Goal: Task Accomplishment & Management: Manage account settings

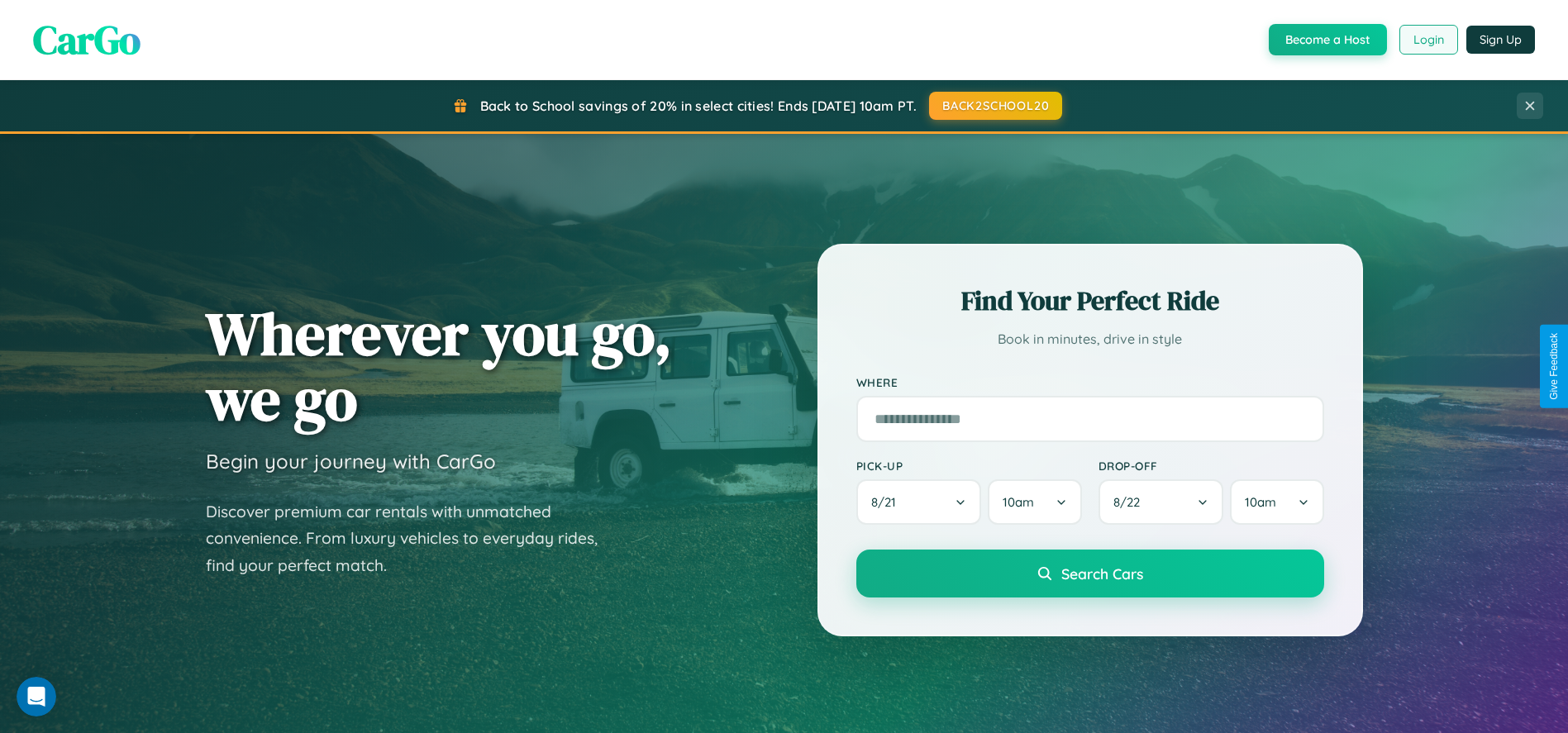
click at [1427, 40] on button "Login" at bounding box center [1429, 40] width 59 height 30
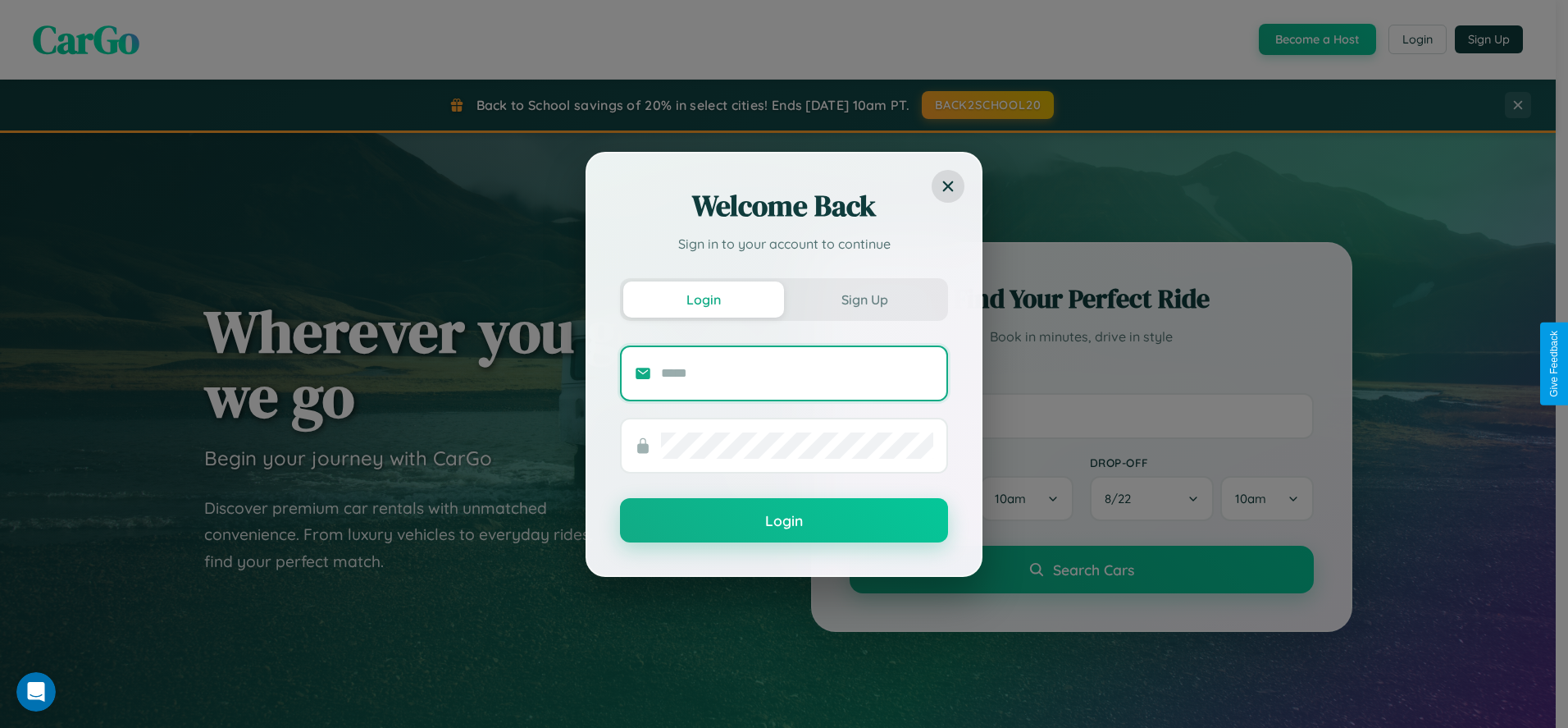
click at [797, 372] on input "text" at bounding box center [796, 373] width 272 height 27
type input "**********"
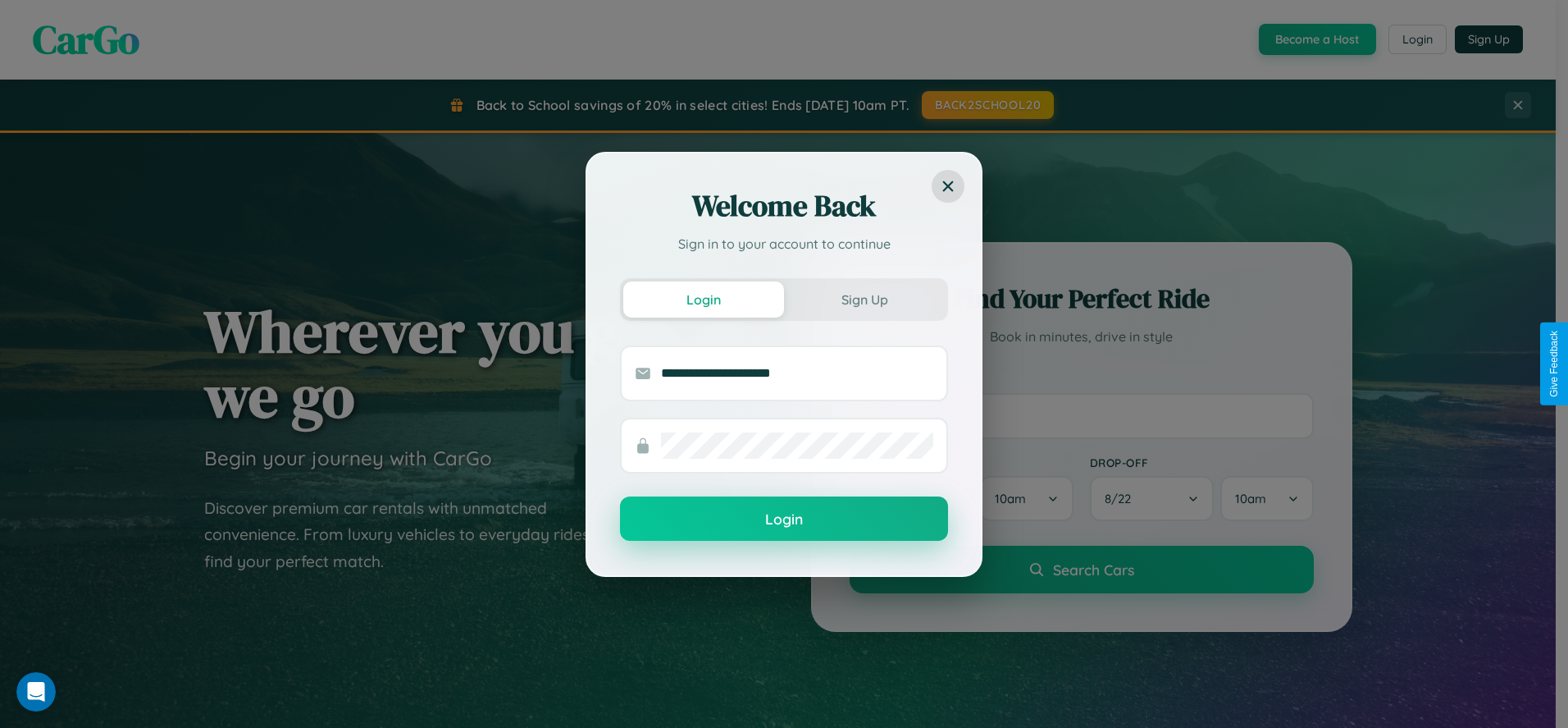
click at [784, 519] on button "Login" at bounding box center [784, 518] width 328 height 44
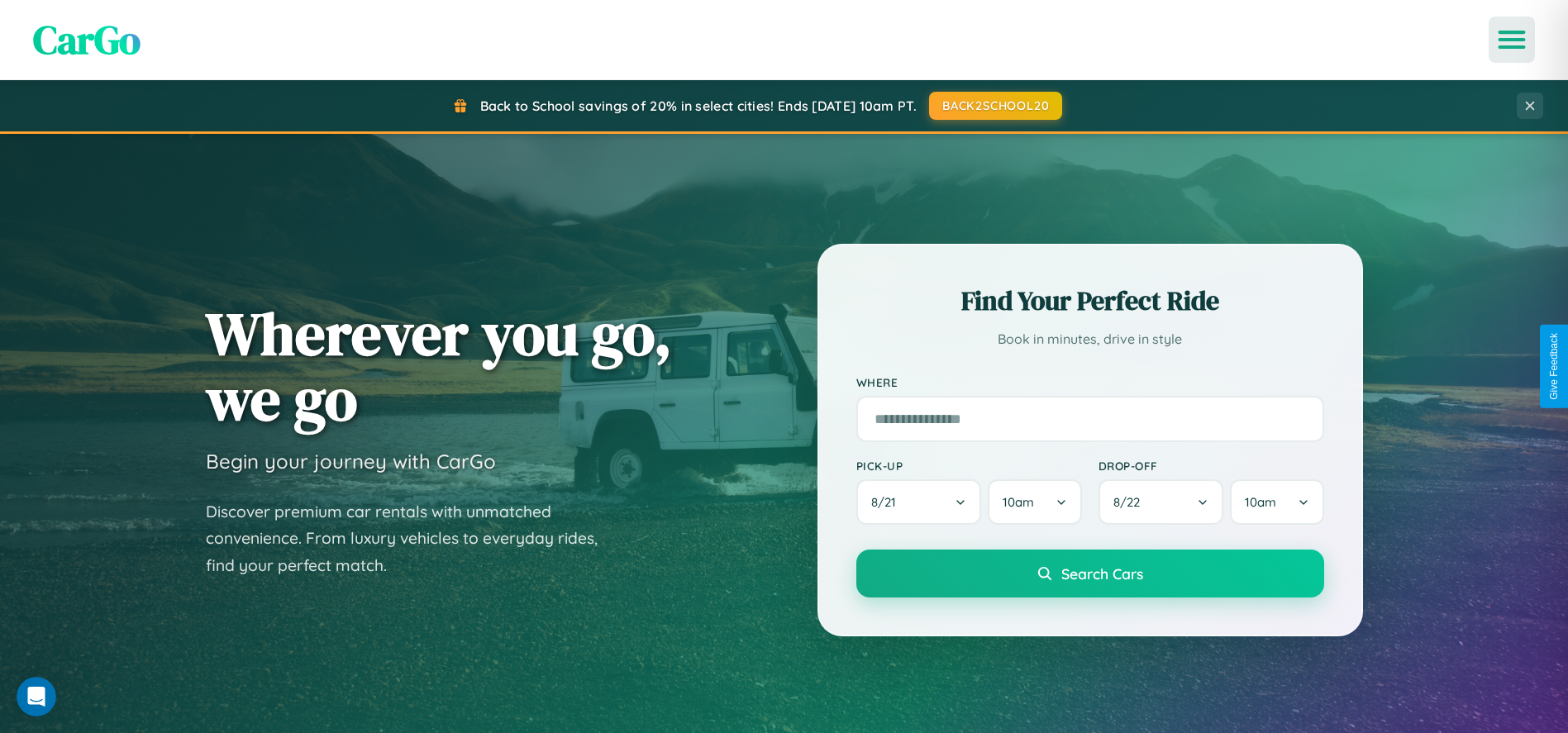
click at [1512, 40] on icon "Open menu" at bounding box center [1512, 40] width 24 height 15
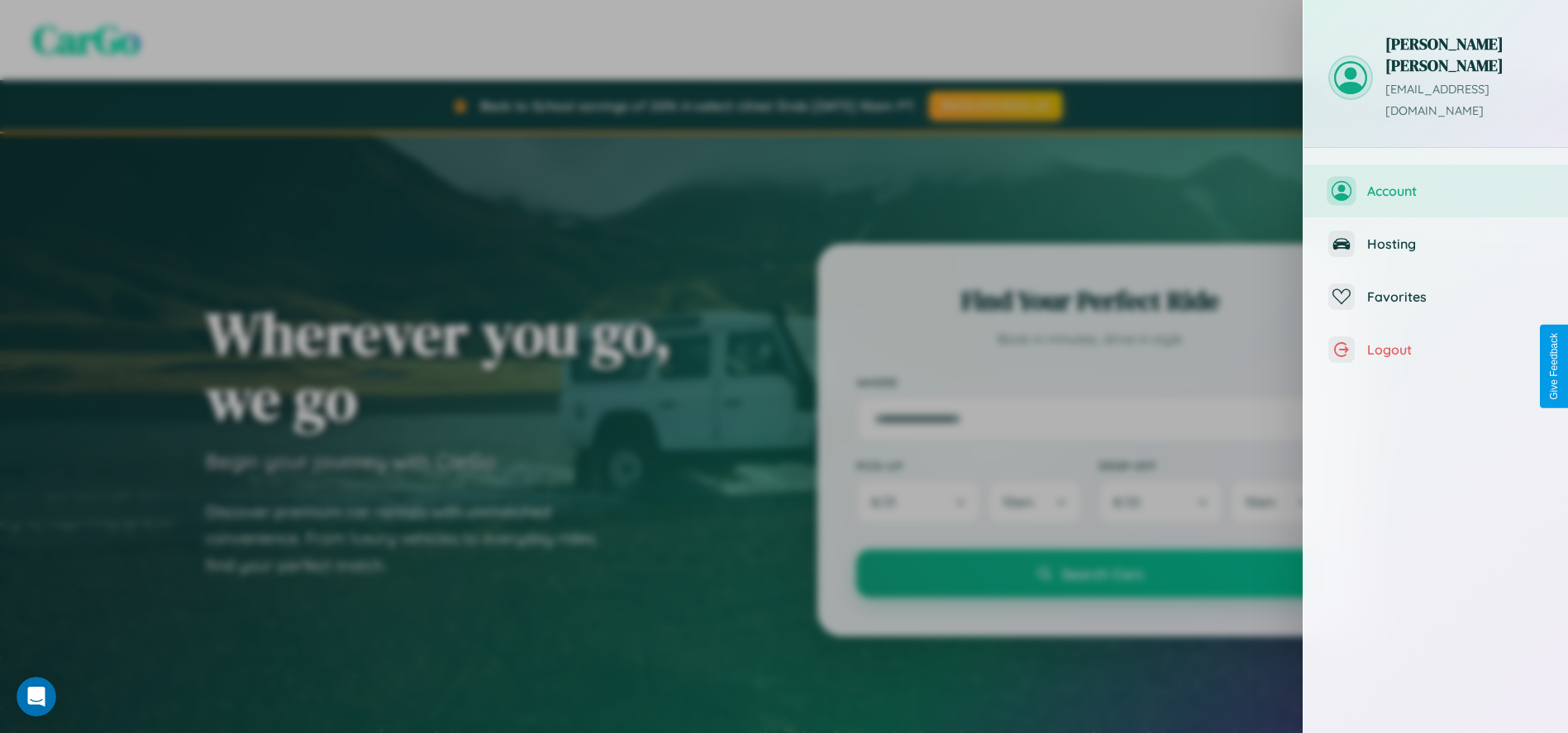
click at [1435, 183] on span "Account" at bounding box center [1454, 191] width 176 height 17
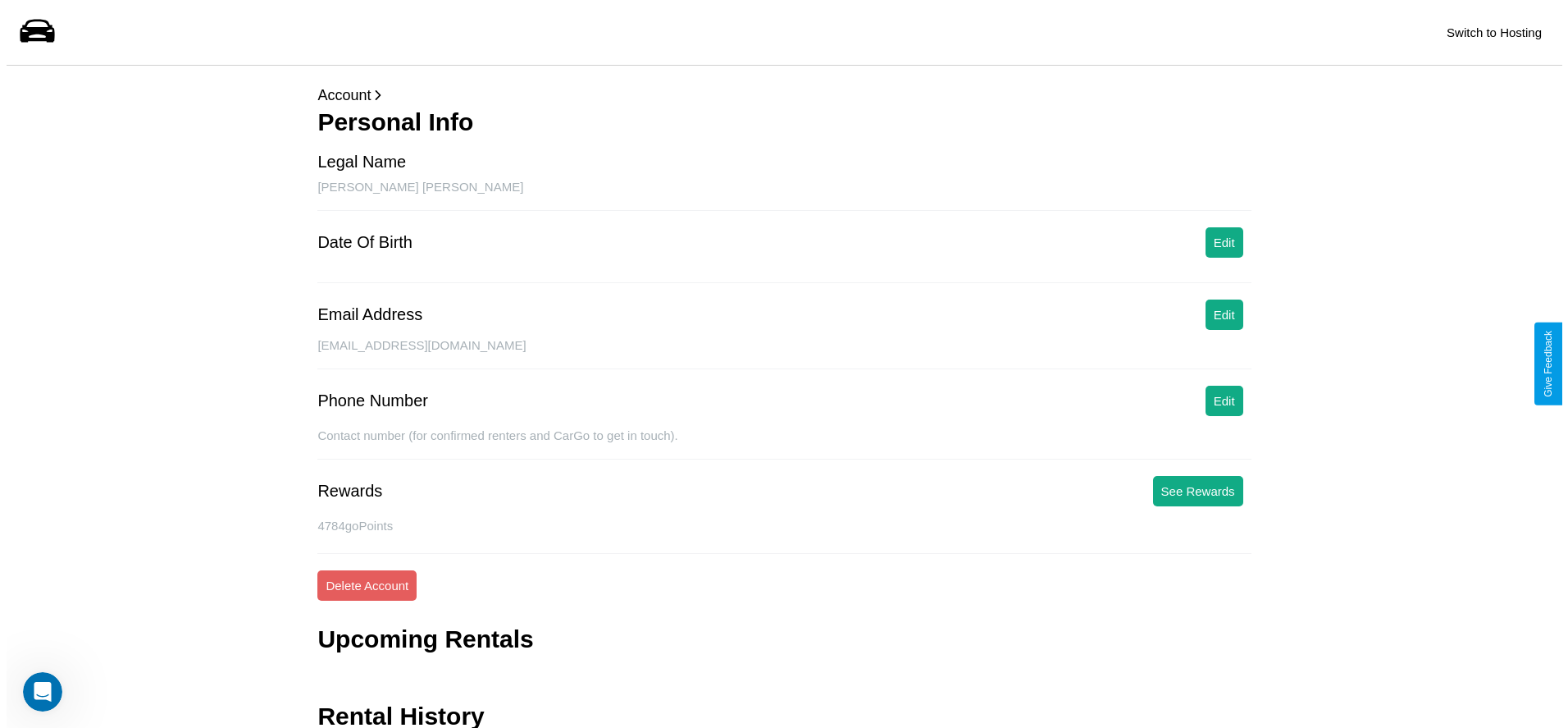
scroll to position [66, 0]
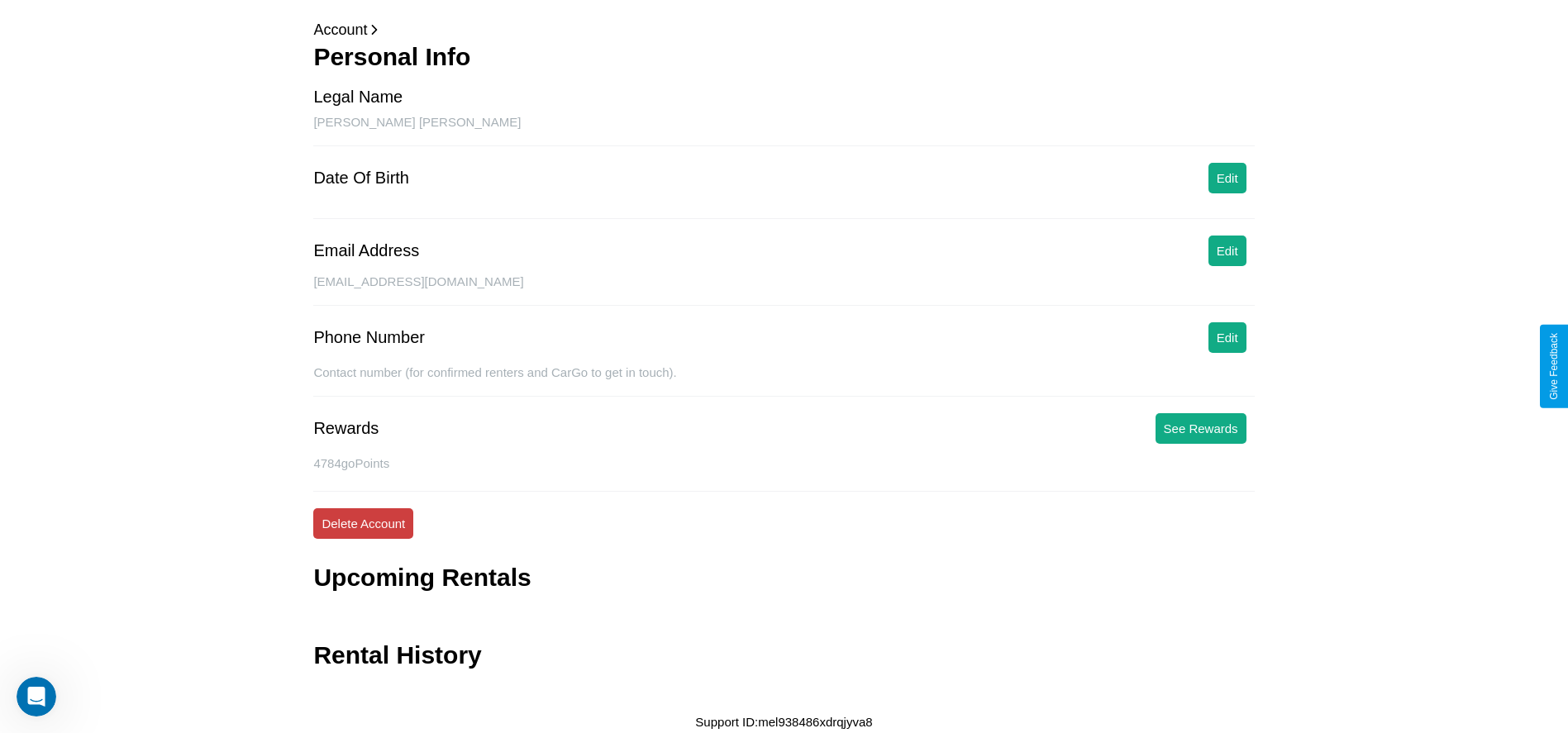
click at [363, 523] on button "Delete Account" at bounding box center [363, 523] width 100 height 30
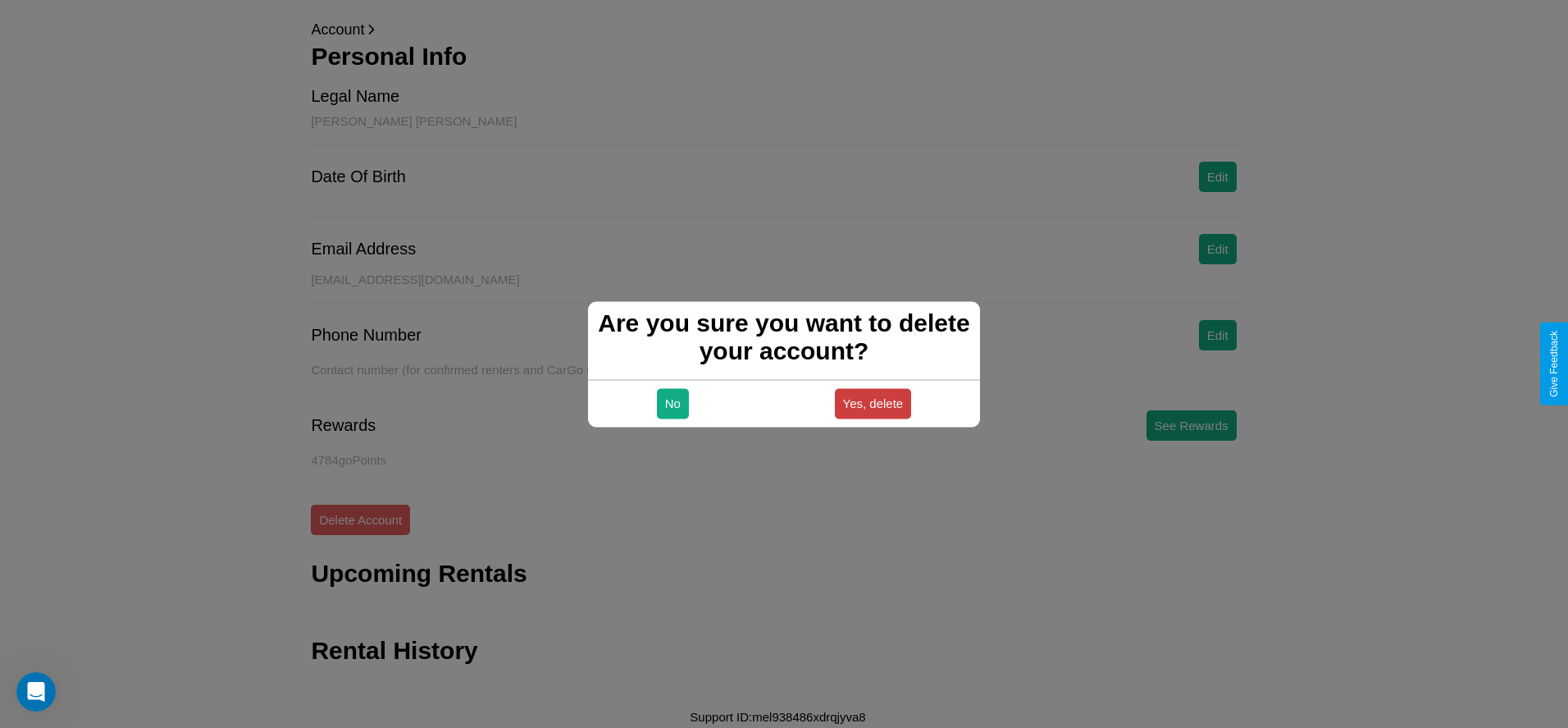
click at [872, 403] on button "Yes, delete" at bounding box center [873, 403] width 77 height 30
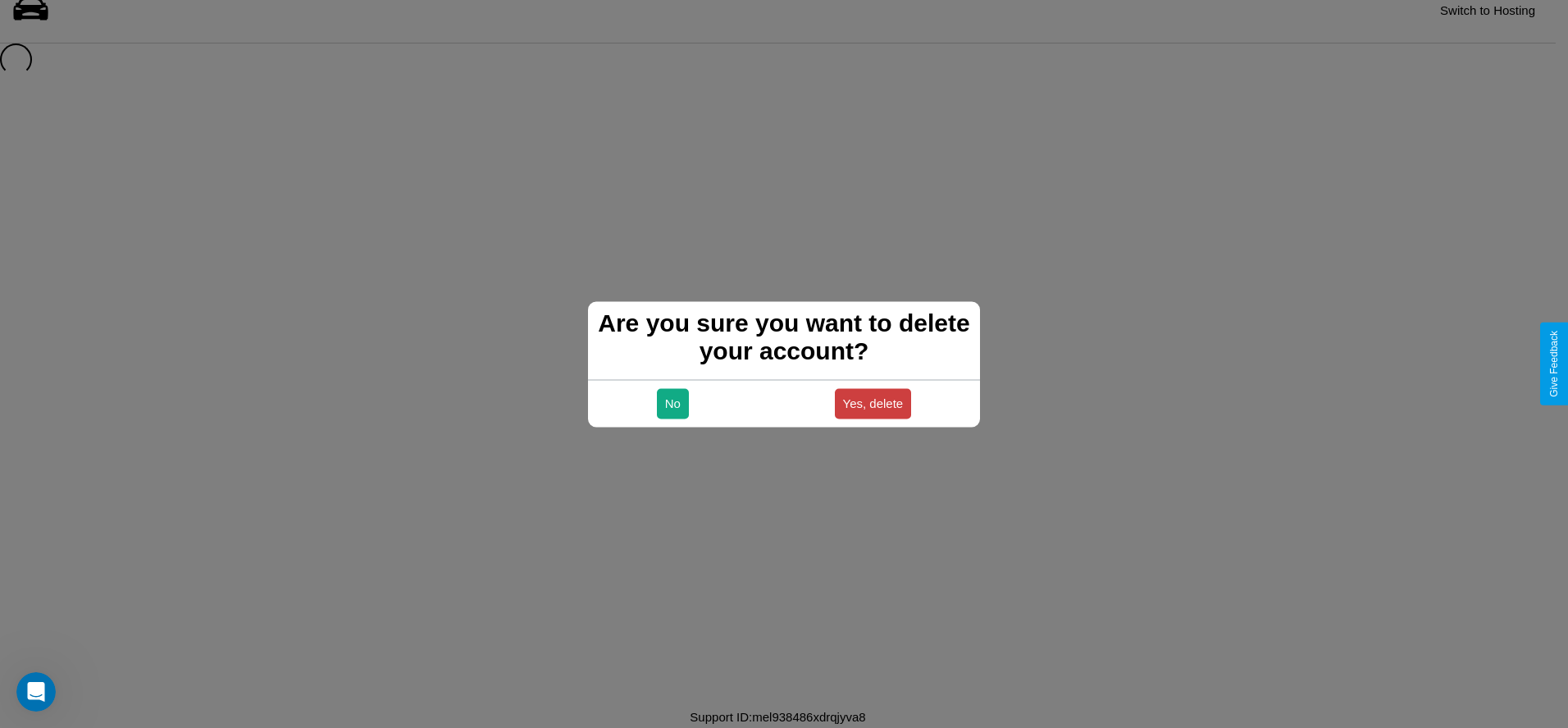
scroll to position [22, 0]
